Goal: Transaction & Acquisition: Purchase product/service

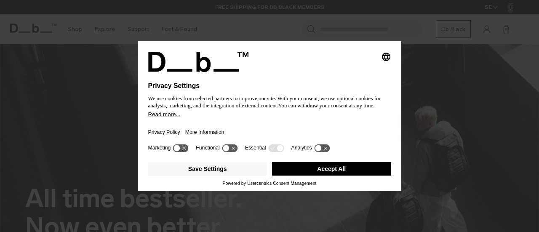
click at [313, 168] on button "Accept All" at bounding box center [331, 168] width 119 height 13
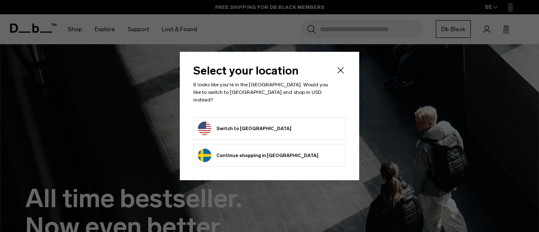
click at [293, 128] on form "Switch to United States" at bounding box center [269, 128] width 143 height 13
click at [270, 122] on form "Switch to United States" at bounding box center [269, 128] width 143 height 13
click at [244, 125] on button "Switch to United States" at bounding box center [245, 128] width 94 height 13
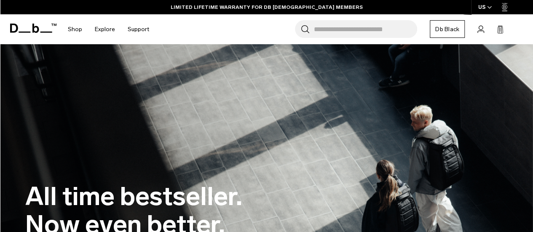
drag, startPoint x: 536, startPoint y: 16, endPoint x: 538, endPoint y: -28, distance: 43.9
click at [532, 0] on html "Skip to content BUY NOW, PAY LATER WITH KLARNA 10% OFF YOUR FIRST PURCHASE FOR …" at bounding box center [266, 116] width 533 height 232
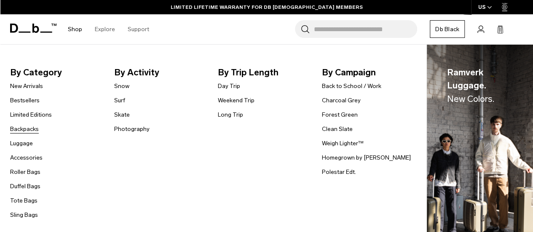
click at [28, 129] on link "Backpacks" at bounding box center [24, 129] width 29 height 9
click at [340, 170] on link "Polestar Edt." at bounding box center [339, 172] width 34 height 9
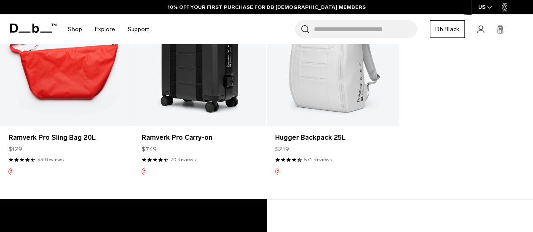
scroll to position [219, 0]
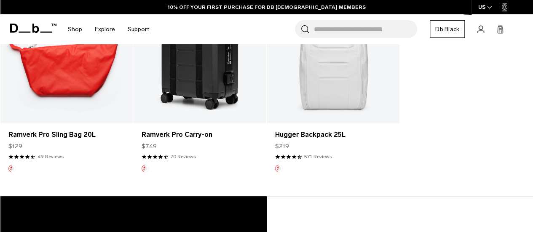
click at [343, 81] on link "Hugger Backpack 25L" at bounding box center [333, 49] width 133 height 147
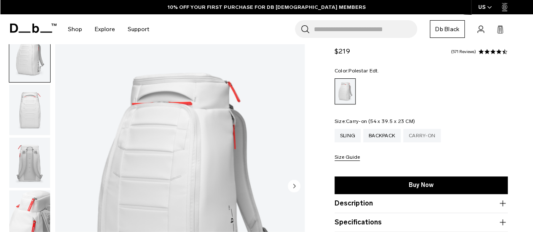
click at [428, 134] on div "Carry-on" at bounding box center [421, 135] width 37 height 13
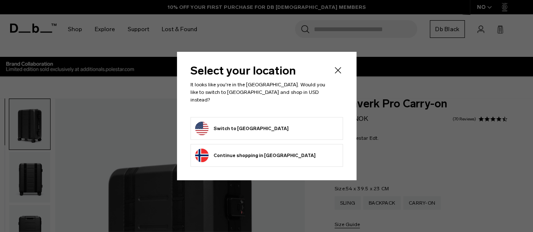
click at [335, 71] on icon "Close" at bounding box center [338, 70] width 10 height 10
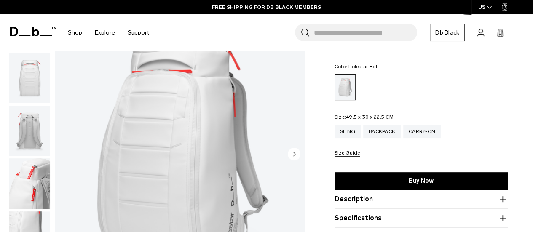
scroll to position [103, 0]
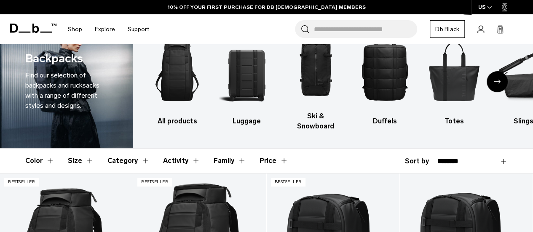
scroll to position [30, 0]
